Goal: Transaction & Acquisition: Purchase product/service

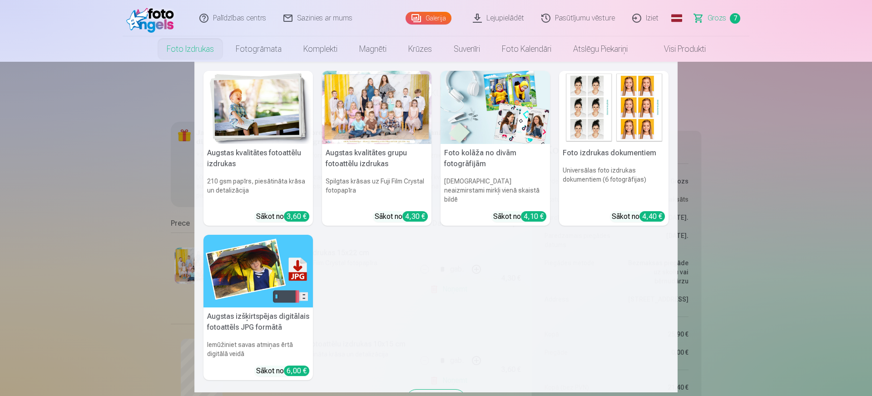
click at [264, 121] on img at bounding box center [257, 107] width 109 height 73
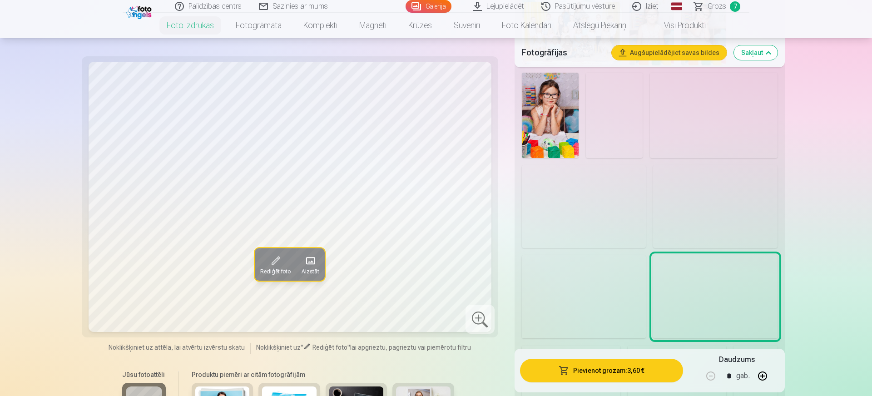
scroll to position [564, 0]
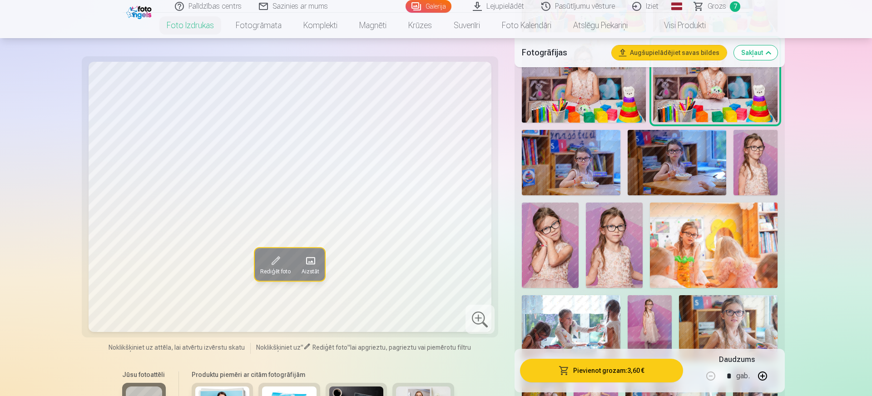
click at [671, 239] on img at bounding box center [714, 245] width 128 height 85
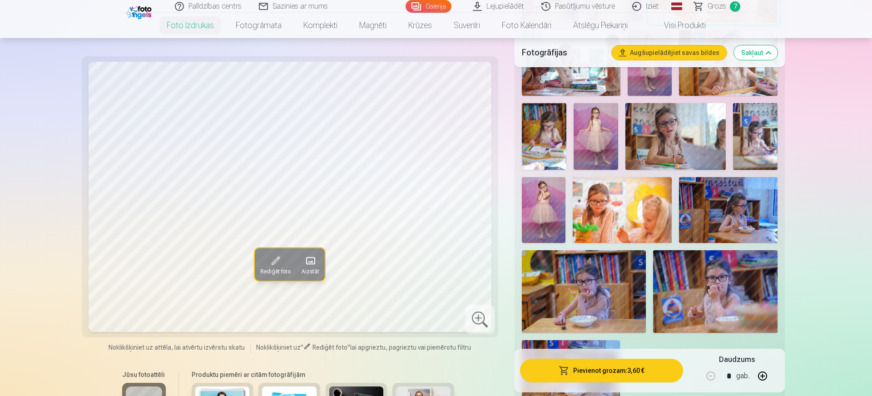
scroll to position [940, 0]
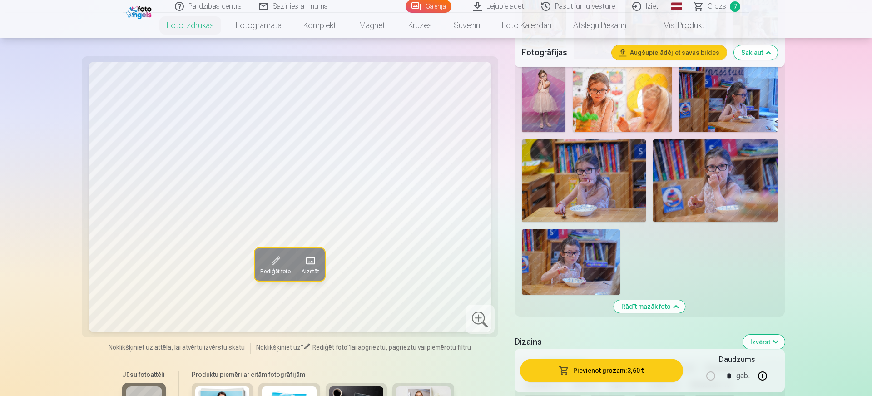
click at [603, 97] on img at bounding box center [622, 99] width 99 height 66
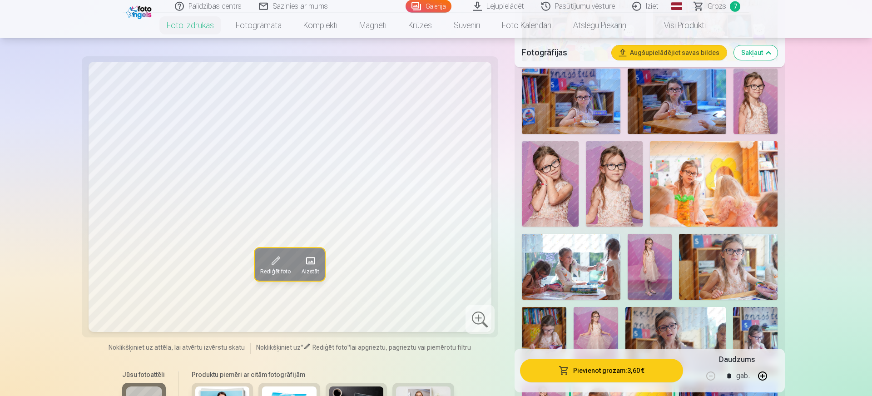
scroll to position [627, 0]
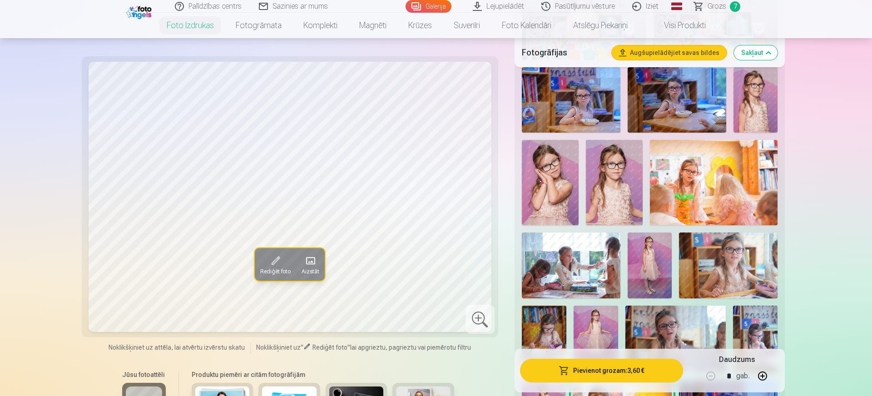
click at [666, 183] on img at bounding box center [714, 182] width 128 height 85
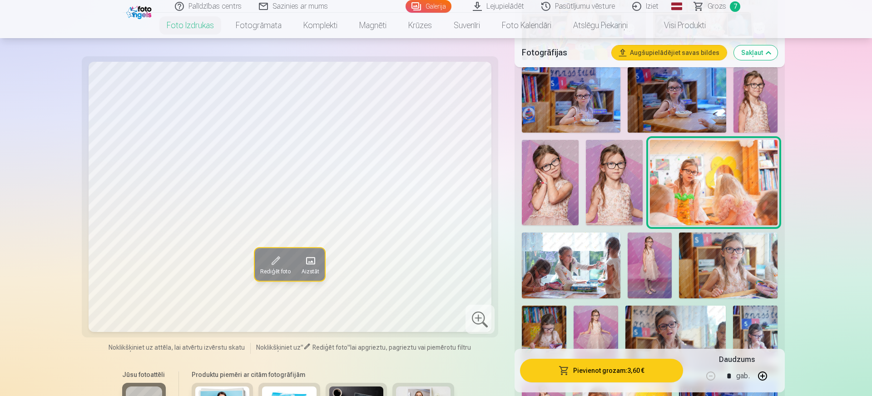
click at [279, 272] on span "Rediģēt foto" at bounding box center [275, 271] width 30 height 7
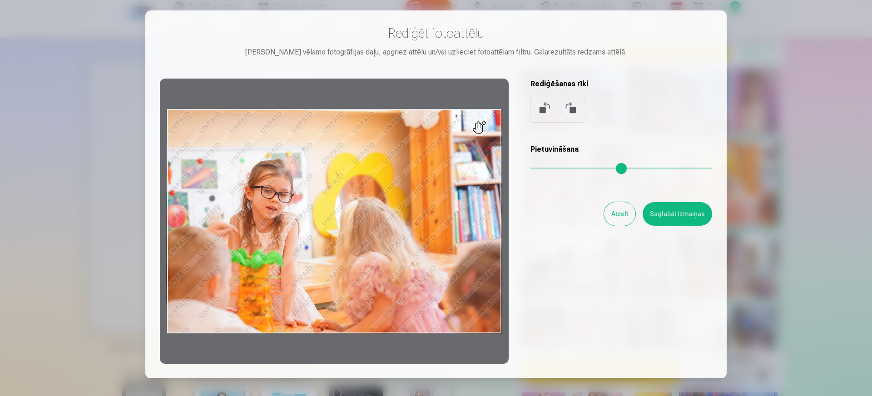
scroll to position [0, 0]
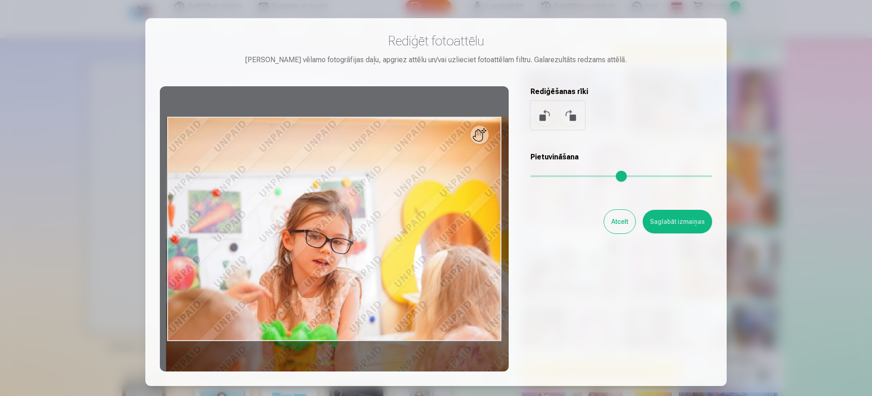
drag, startPoint x: 535, startPoint y: 177, endPoint x: 574, endPoint y: 180, distance: 38.3
click at [574, 177] on input "range" at bounding box center [621, 176] width 182 height 2
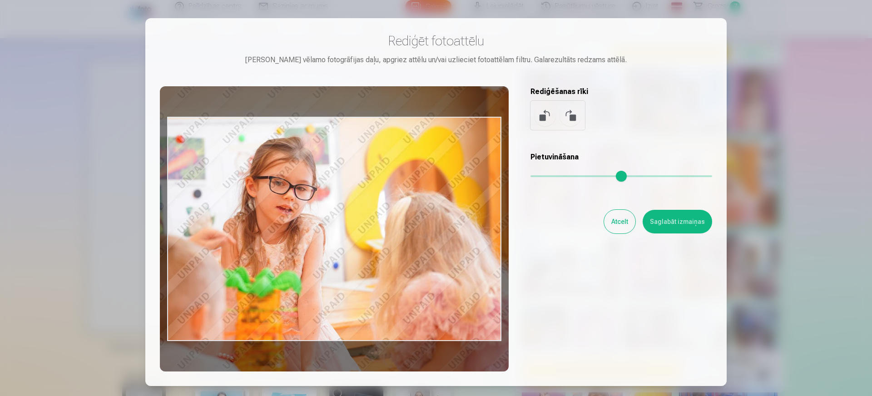
drag, startPoint x: 359, startPoint y: 231, endPoint x: 321, endPoint y: 176, distance: 66.5
click at [321, 176] on div at bounding box center [334, 228] width 349 height 285
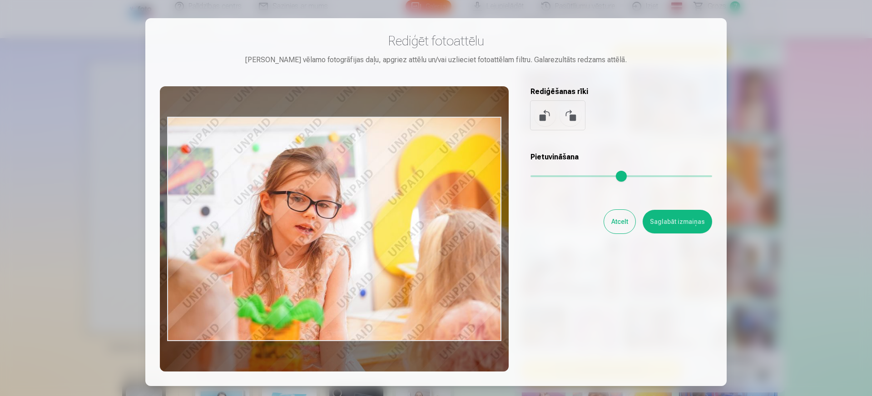
drag, startPoint x: 573, startPoint y: 176, endPoint x: 591, endPoint y: 180, distance: 18.1
click at [591, 177] on input "range" at bounding box center [621, 176] width 182 height 2
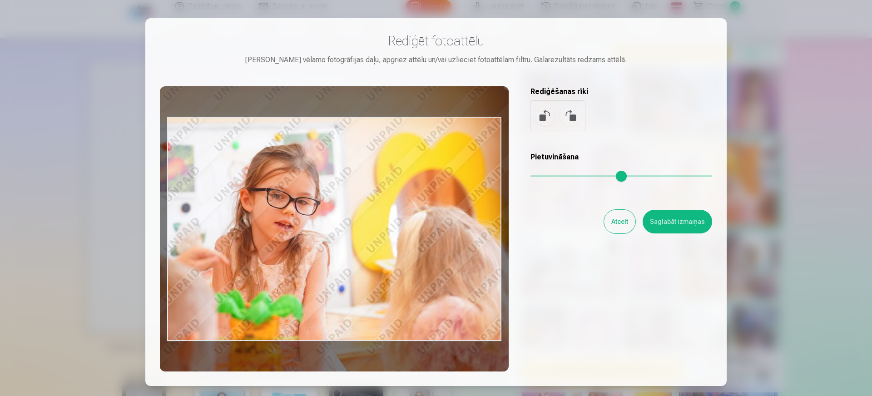
drag, startPoint x: 445, startPoint y: 220, endPoint x: 426, endPoint y: 219, distance: 18.7
click at [426, 219] on div at bounding box center [334, 228] width 349 height 285
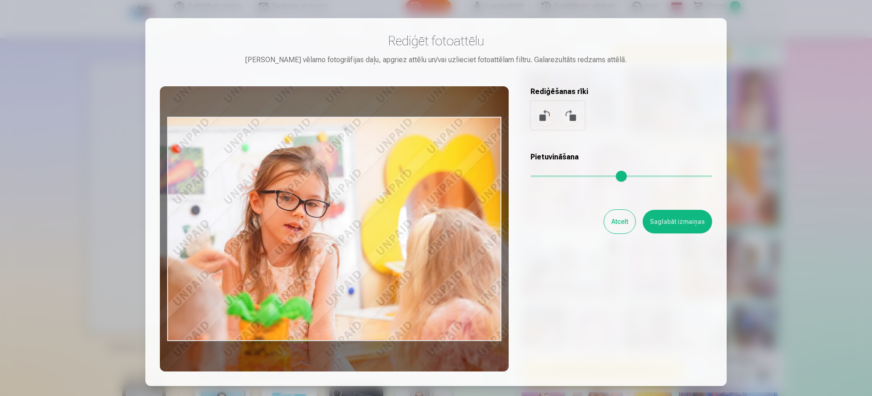
drag, startPoint x: 394, startPoint y: 227, endPoint x: 403, endPoint y: 229, distance: 9.5
click at [403, 229] on div at bounding box center [334, 228] width 349 height 285
type input "****"
click at [657, 230] on button "Saglabāt izmaiņas" at bounding box center [677, 222] width 69 height 24
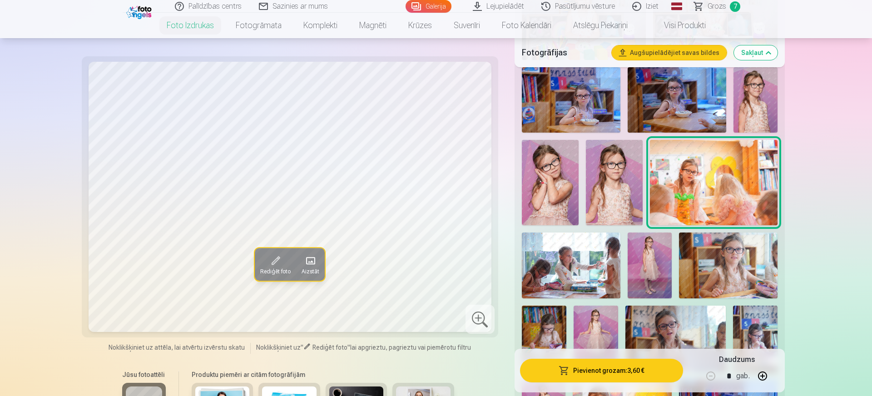
scroll to position [689, 0]
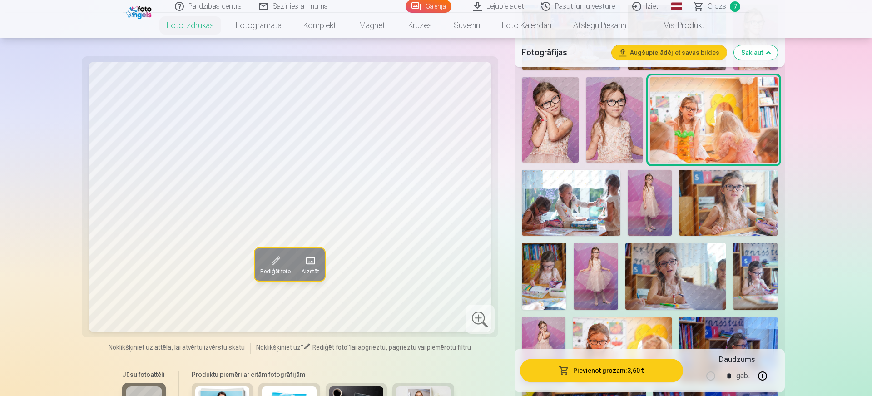
click at [583, 372] on button "Pievienot grozam : 3,60 €" at bounding box center [601, 371] width 163 height 24
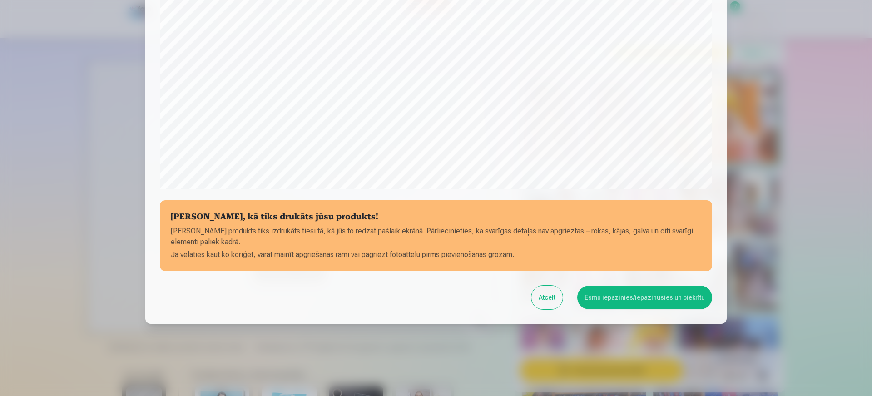
scroll to position [258, 0]
click at [643, 302] on button "Esmu iepazinies/iepazinusies un piekrītu" at bounding box center [644, 297] width 135 height 24
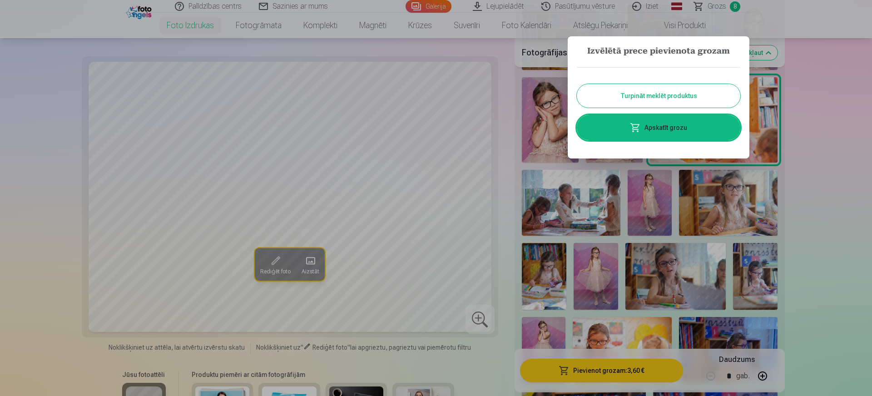
click at [644, 128] on link "Apskatīt grozu" at bounding box center [658, 127] width 163 height 25
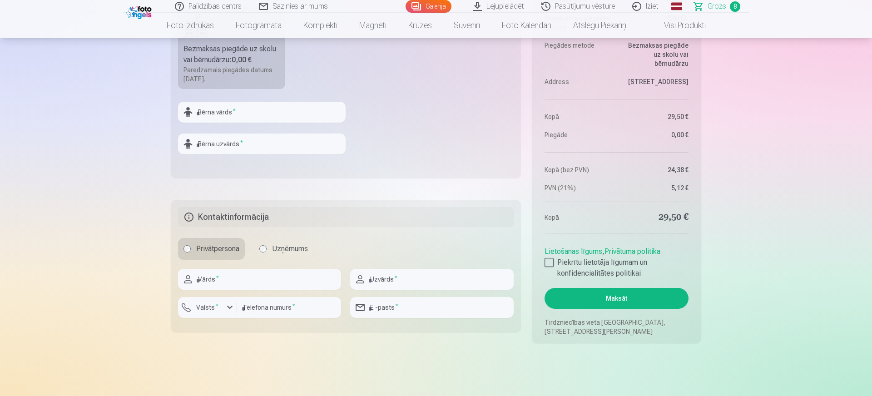
scroll to position [815, 0]
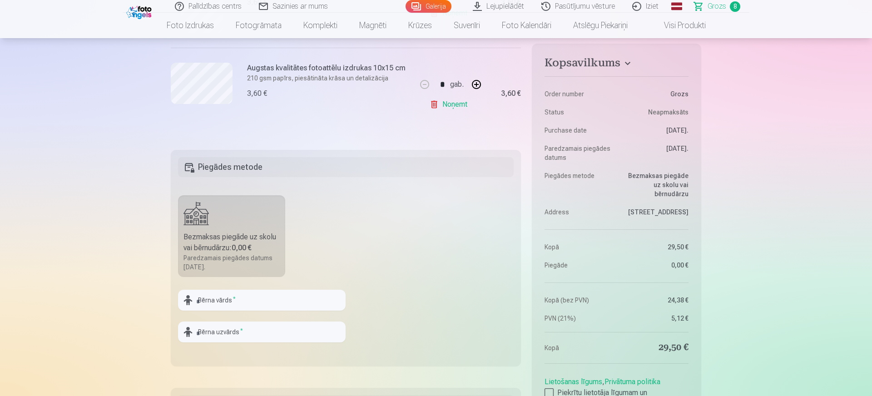
click at [211, 220] on label "Bezmaksas piegāde uz skolu vai bērnudārzu : 0,00 € Paredzamais piegādes datums …" at bounding box center [231, 236] width 107 height 82
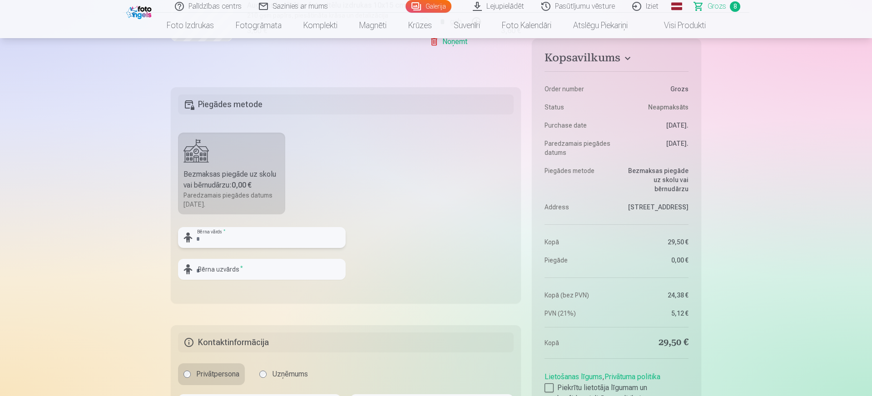
click at [246, 241] on input "text" at bounding box center [262, 237] width 168 height 21
type input "****"
click at [251, 262] on input "text" at bounding box center [262, 269] width 168 height 21
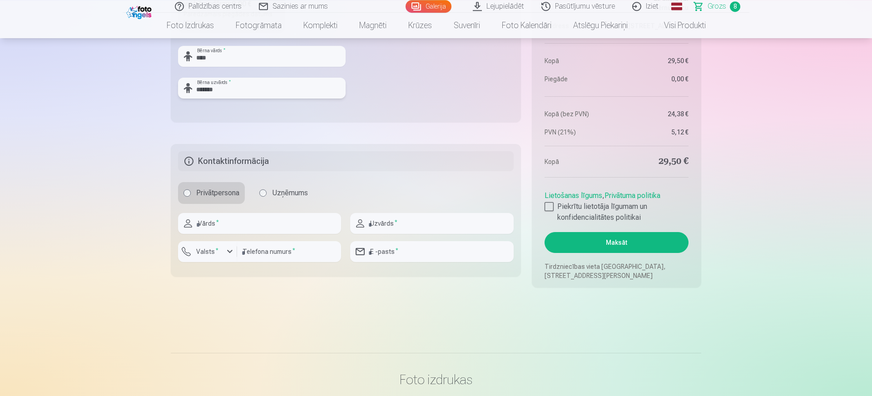
scroll to position [1065, 0]
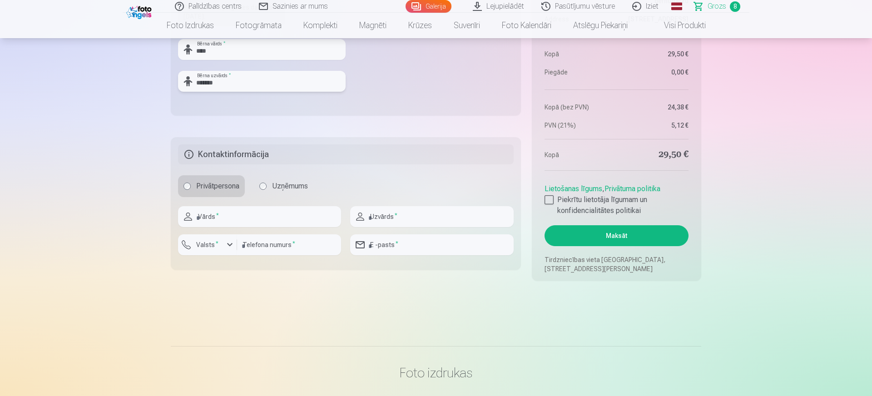
type input "*******"
click at [323, 218] on input "text" at bounding box center [259, 216] width 163 height 21
click at [286, 214] on input "****" at bounding box center [259, 216] width 163 height 21
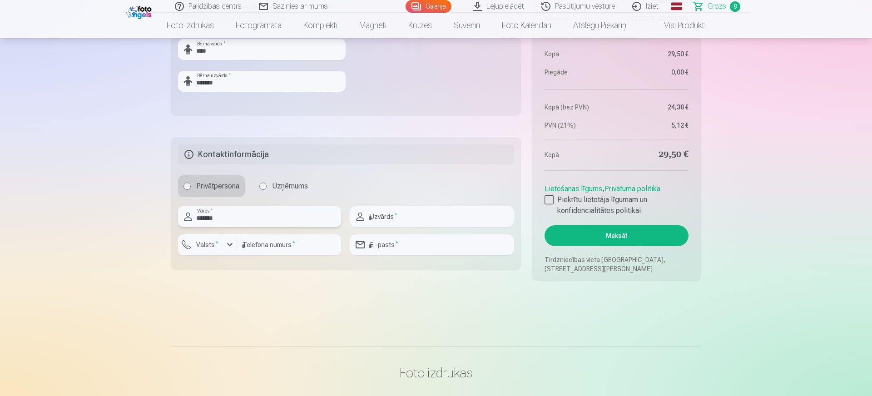
type input "*******"
click at [393, 219] on input "text" at bounding box center [431, 216] width 163 height 21
type input "*******"
click at [427, 186] on div "Privātpersona Uzņēmums" at bounding box center [346, 186] width 336 height 22
click at [232, 244] on div "button" at bounding box center [229, 244] width 11 height 11
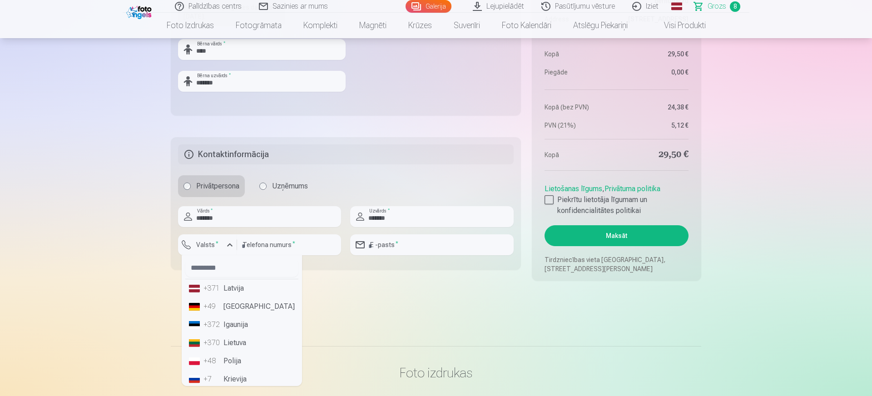
click at [239, 288] on li "+371 Latvija" at bounding box center [241, 288] width 113 height 18
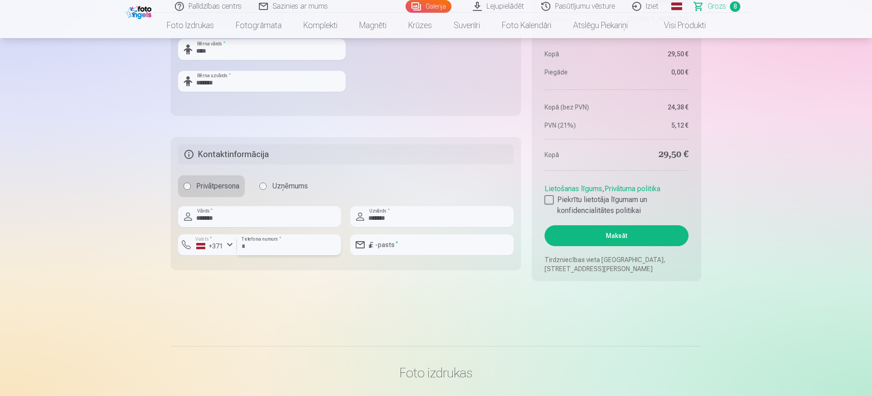
click at [249, 251] on input "number" at bounding box center [289, 244] width 104 height 21
type input "********"
click at [383, 246] on input "email" at bounding box center [431, 244] width 163 height 21
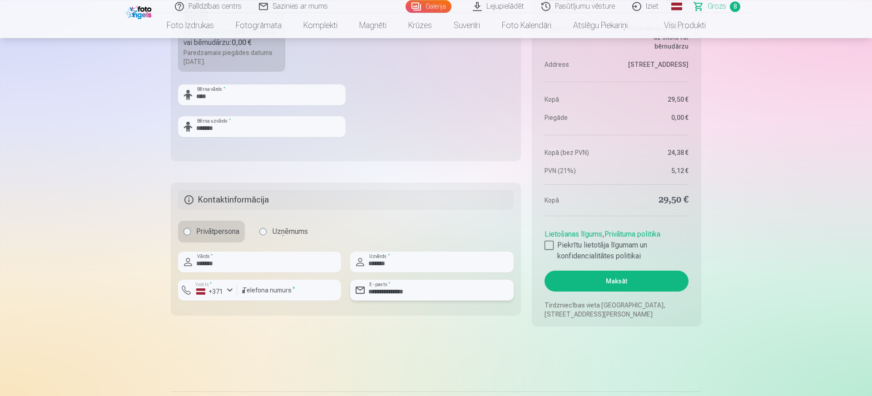
scroll to position [1003, 0]
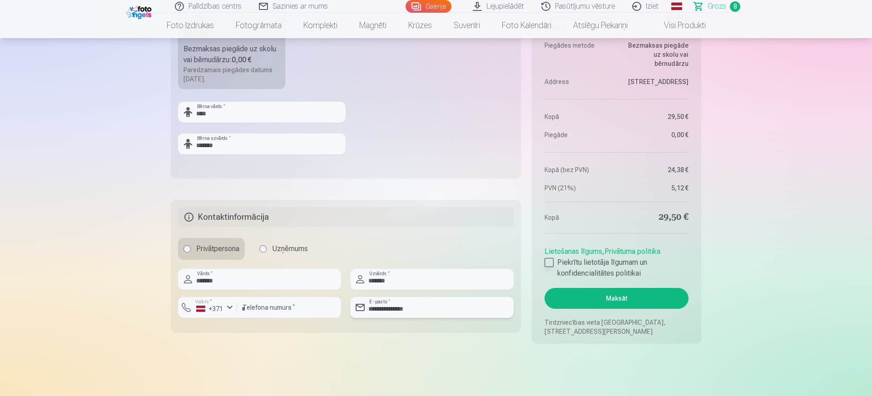
type input "**********"
click at [547, 257] on label "Piekrītu lietotāja līgumam un konfidencialitātes politikai" at bounding box center [616, 268] width 144 height 22
click at [605, 305] on button "Maksāt" at bounding box center [616, 298] width 144 height 21
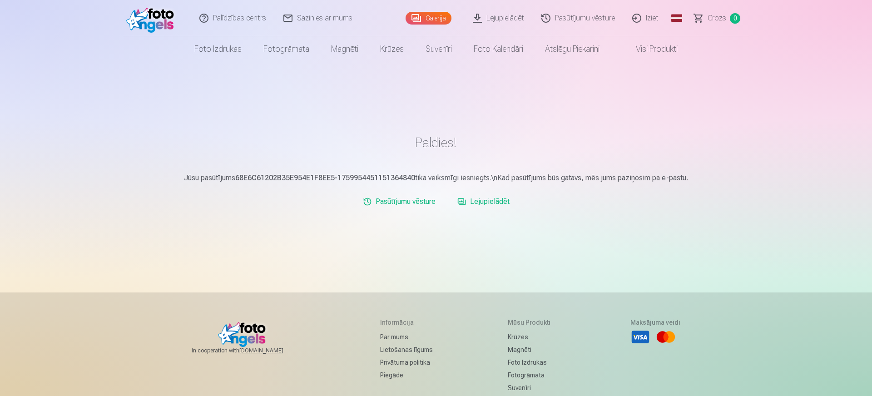
click at [491, 203] on link "Lejupielādēt" at bounding box center [483, 202] width 59 height 18
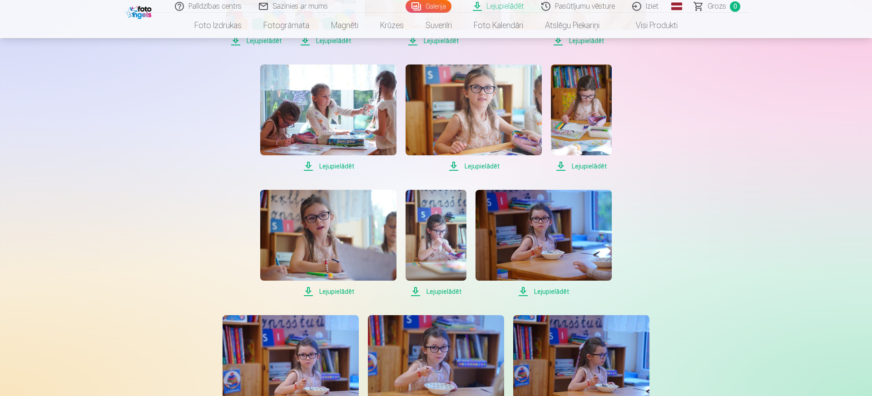
scroll to position [108, 0]
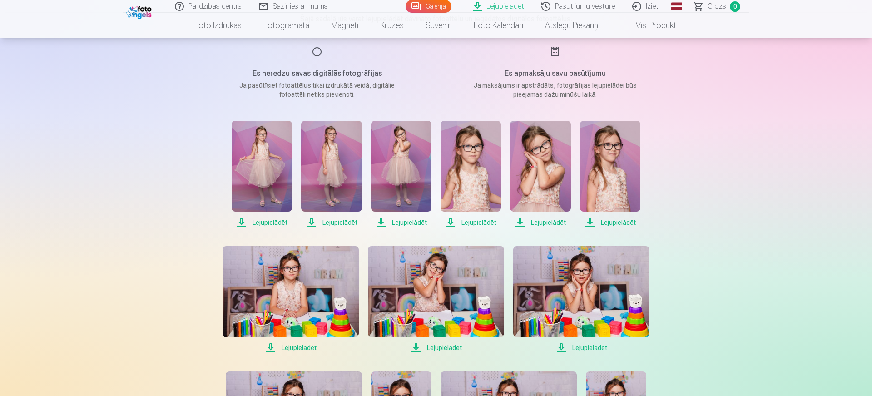
click at [271, 220] on span "Lejupielādēt" at bounding box center [262, 222] width 60 height 11
click at [340, 224] on span "Lejupielādēt" at bounding box center [331, 222] width 60 height 11
click at [408, 226] on span "Lejupielādēt" at bounding box center [401, 222] width 60 height 11
click at [479, 223] on span "Lejupielādēt" at bounding box center [470, 222] width 60 height 11
click at [546, 222] on span "Lejupielādēt" at bounding box center [540, 222] width 60 height 11
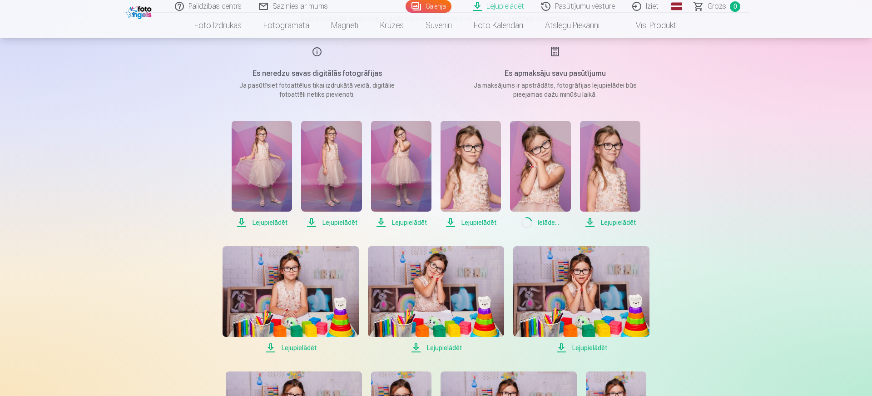
click at [610, 225] on span "Lejupielādēt" at bounding box center [610, 222] width 60 height 11
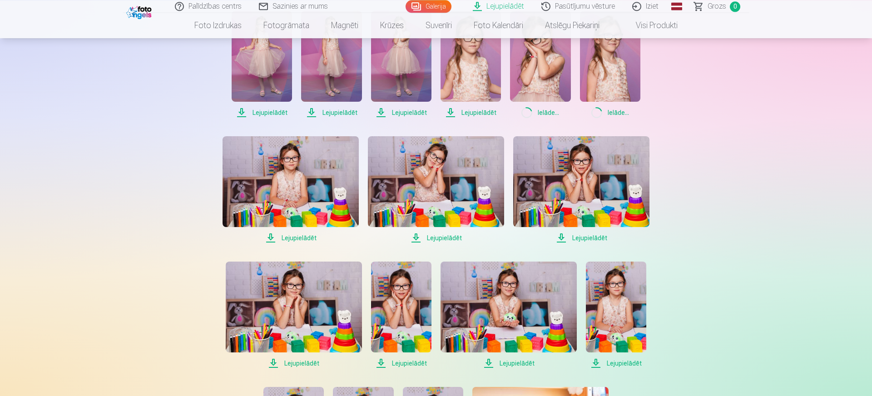
scroll to position [233, 0]
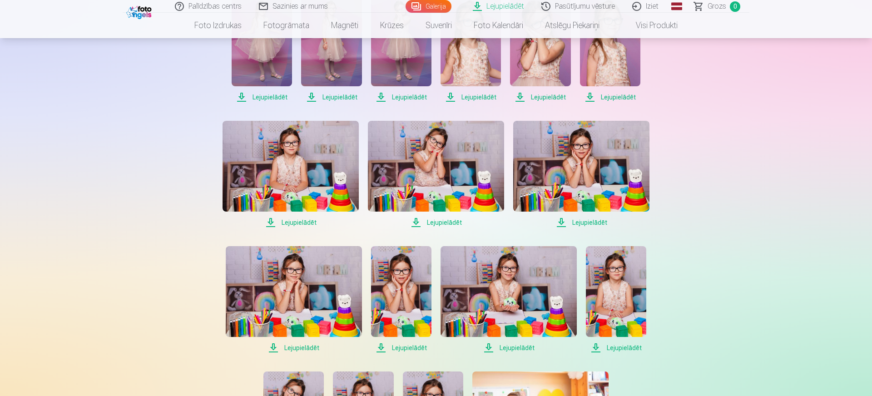
click at [304, 224] on span "Lejupielādēt" at bounding box center [291, 222] width 136 height 11
click at [444, 224] on span "Lejupielādēt" at bounding box center [436, 222] width 136 height 11
click at [582, 221] on span "Lejupielādēt" at bounding box center [581, 222] width 136 height 11
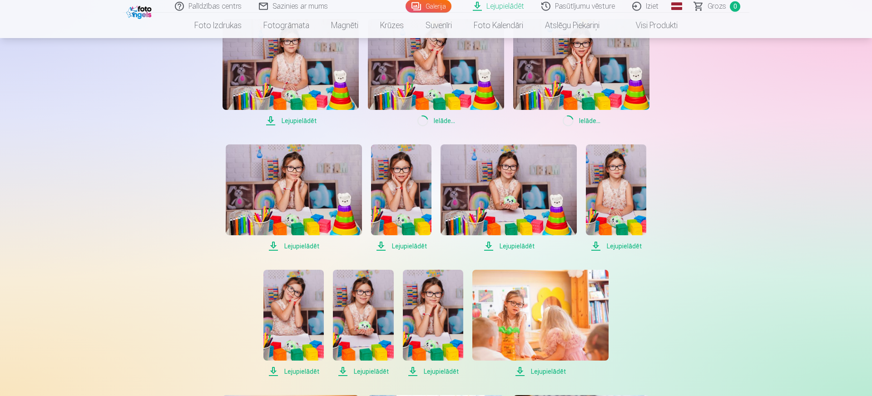
scroll to position [359, 0]
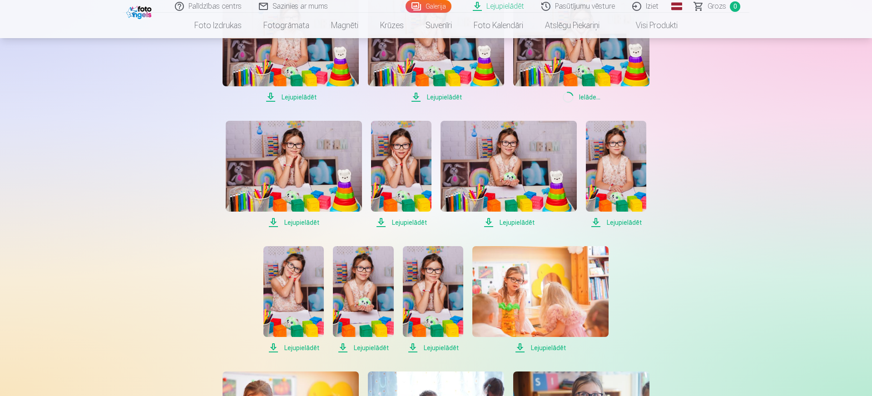
click at [301, 221] on span "Lejupielādēt" at bounding box center [294, 222] width 136 height 11
click at [404, 223] on span "Lejupielādēt" at bounding box center [401, 222] width 60 height 11
click at [523, 225] on span "Lejupielādēt" at bounding box center [508, 222] width 136 height 11
click at [628, 223] on span "Lejupielādēt" at bounding box center [616, 222] width 60 height 11
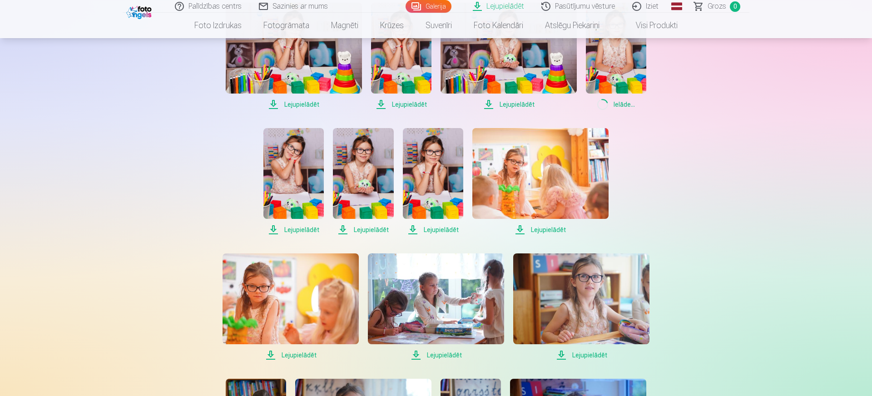
scroll to position [547, 0]
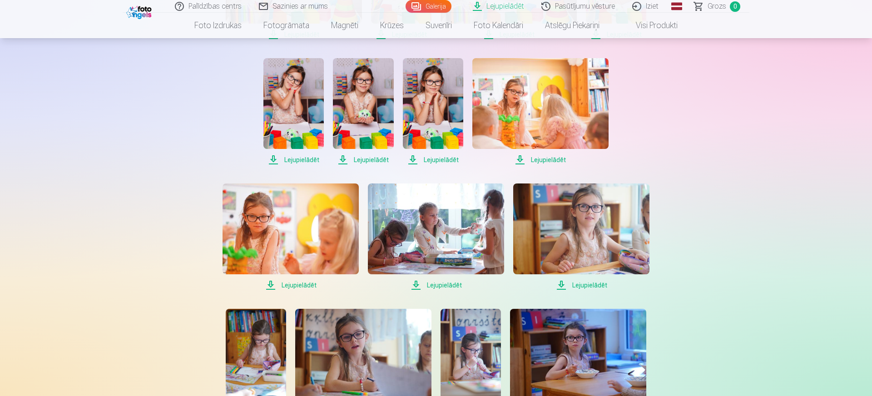
click at [300, 162] on span "Lejupielādēt" at bounding box center [293, 159] width 60 height 11
click at [371, 160] on span "Lejupielādēt" at bounding box center [363, 159] width 60 height 11
click at [442, 160] on span "Lejupielādēt" at bounding box center [433, 159] width 60 height 11
click at [551, 159] on span "Lejupielādēt" at bounding box center [540, 159] width 136 height 11
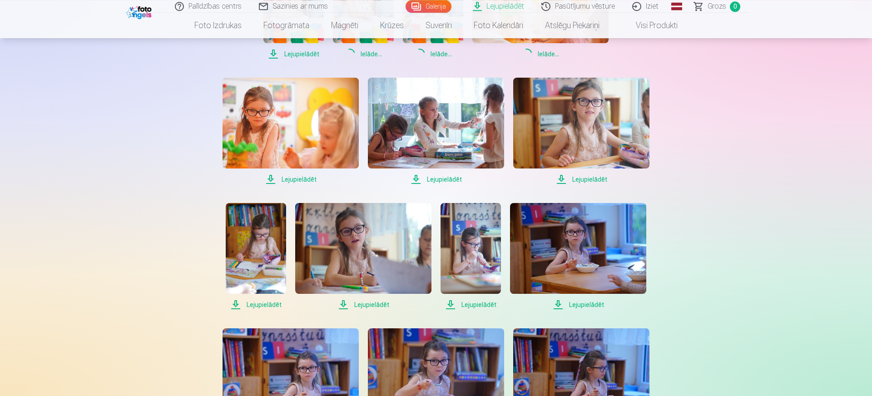
scroll to position [735, 0]
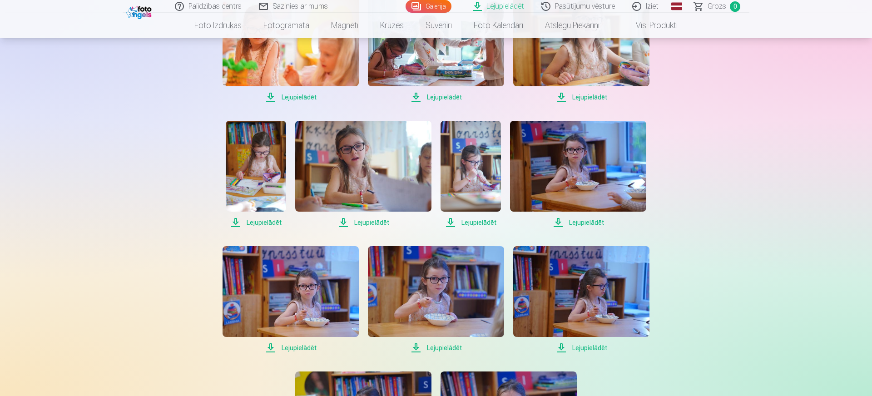
click at [306, 97] on span "Lejupielādēt" at bounding box center [291, 97] width 136 height 11
click at [449, 99] on span "Lejupielādēt" at bounding box center [436, 97] width 136 height 11
click at [582, 99] on span "Lejupielādēt" at bounding box center [581, 97] width 136 height 11
click at [273, 223] on span "Lejupielādēt" at bounding box center [256, 222] width 60 height 11
click at [373, 220] on span "Lejupielādēt" at bounding box center [363, 222] width 136 height 11
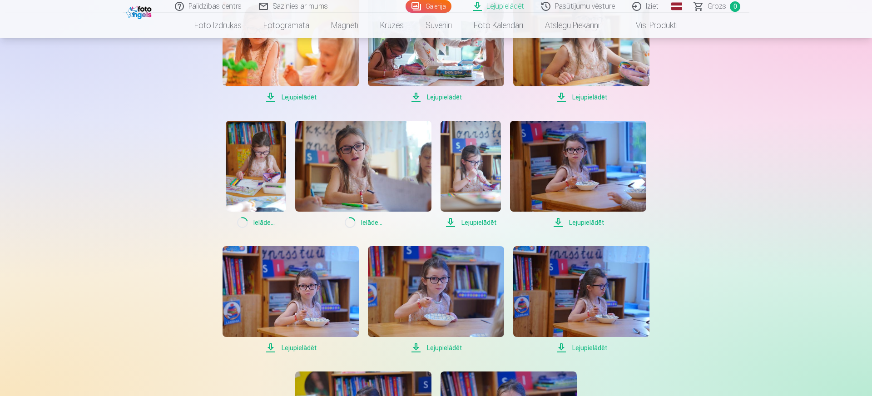
click at [481, 222] on span "Lejupielādēt" at bounding box center [470, 222] width 60 height 11
click at [580, 221] on span "Lejupielādēt" at bounding box center [578, 222] width 136 height 11
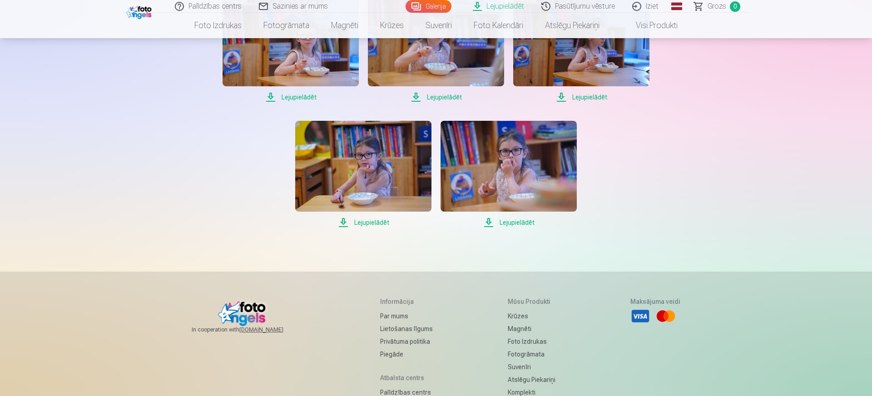
scroll to position [923, 0]
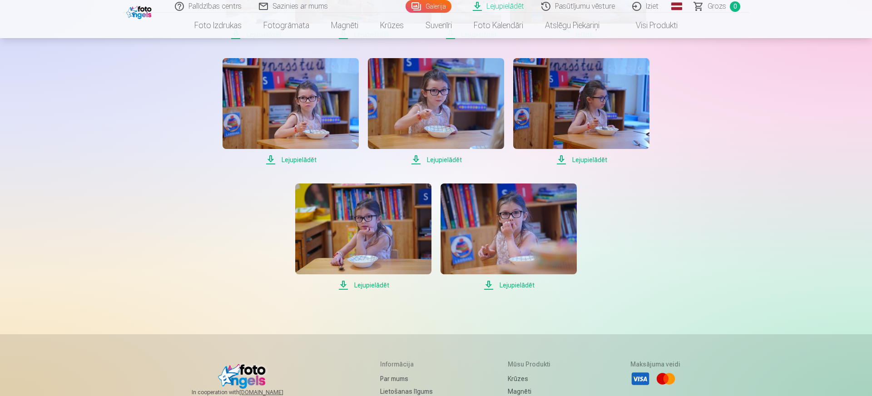
click at [295, 162] on span "Lejupielādēt" at bounding box center [291, 159] width 136 height 11
click at [445, 156] on span "Lejupielādēt" at bounding box center [436, 159] width 136 height 11
click at [579, 162] on span "Lejupielādēt" at bounding box center [581, 159] width 136 height 11
click at [366, 284] on span "Lejupielādēt" at bounding box center [363, 285] width 136 height 11
click at [519, 282] on span "Lejupielādēt" at bounding box center [508, 285] width 136 height 11
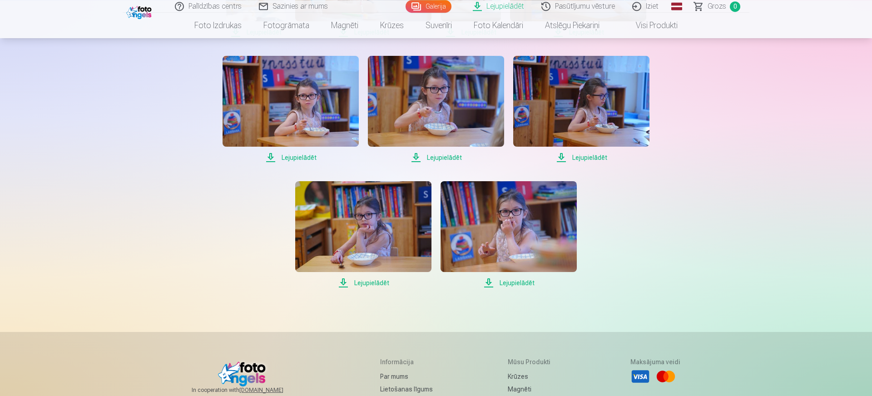
scroll to position [940, 0]
